Goal: Transaction & Acquisition: Subscribe to service/newsletter

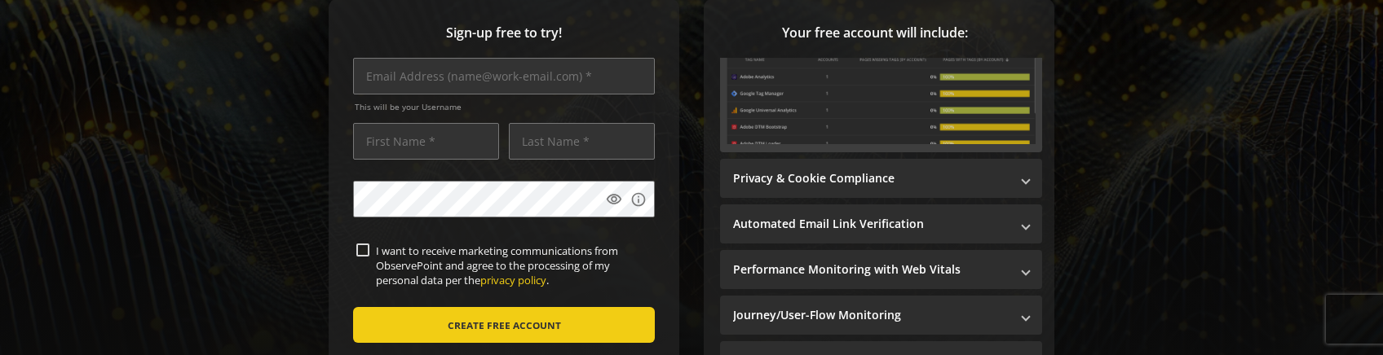
scroll to position [227, 0]
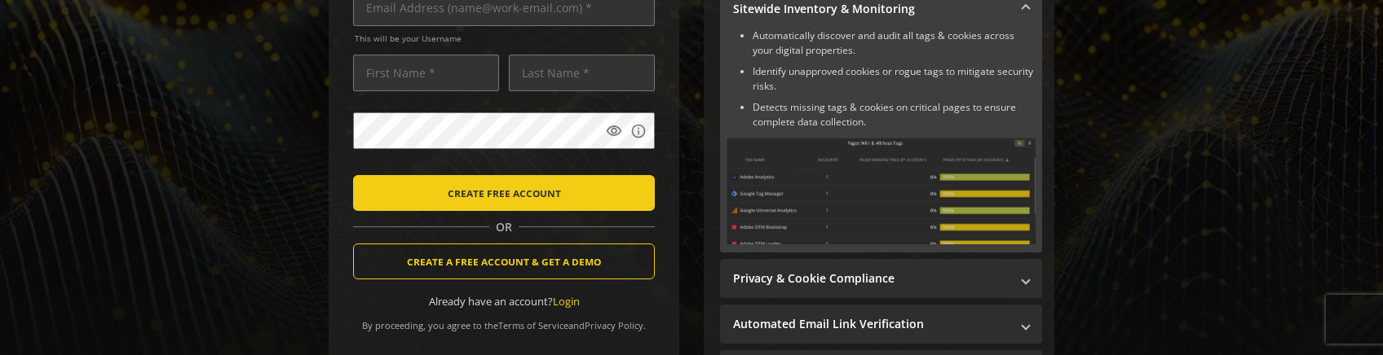
scroll to position [292, 0]
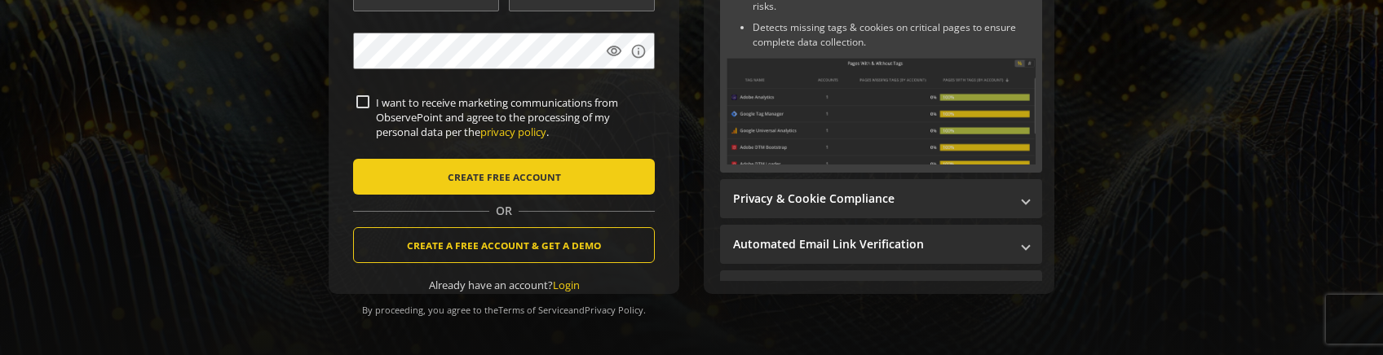
scroll to position [332, 0]
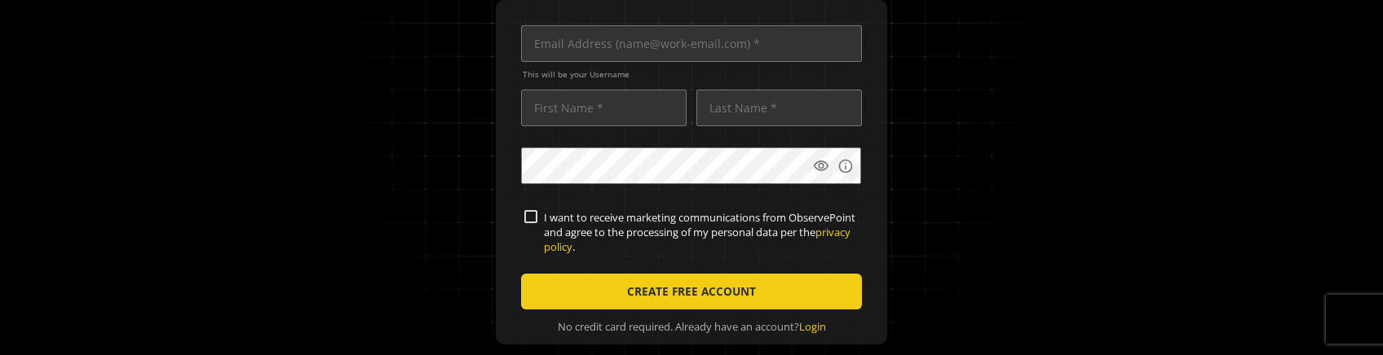
scroll to position [245, 0]
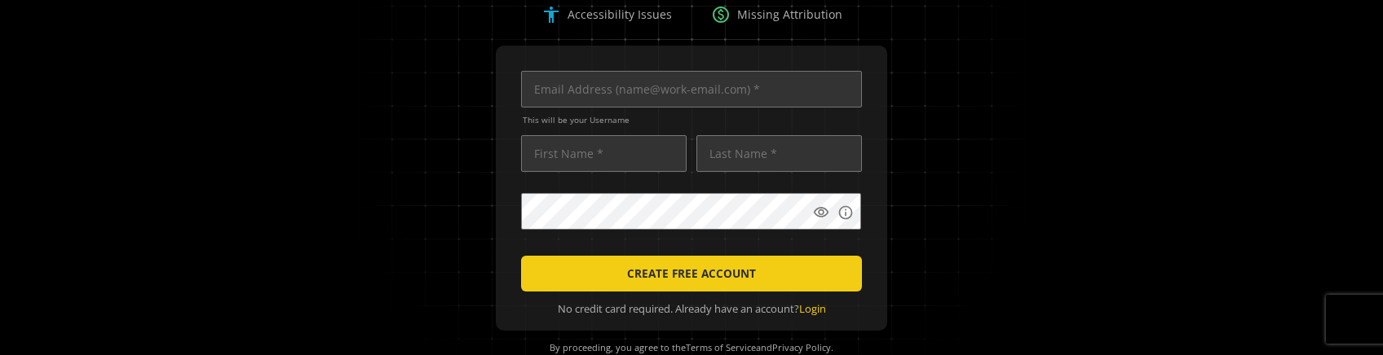
scroll to position [188, 0]
